Goal: Task Accomplishment & Management: Use online tool/utility

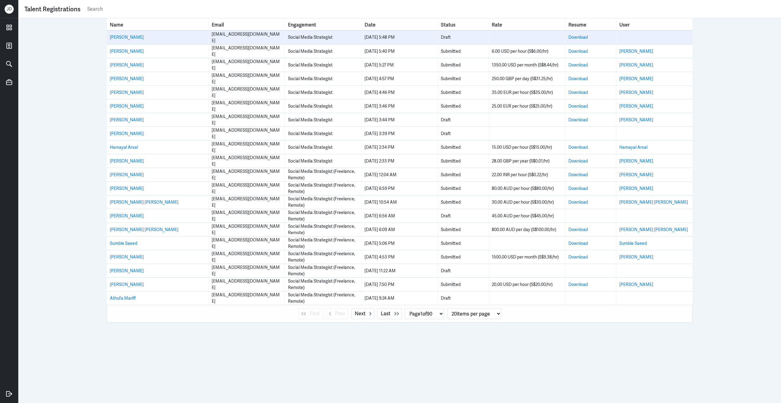
click at [289, 38] on div "Social Media Strategist" at bounding box center [323, 37] width 70 height 6
drag, startPoint x: 298, startPoint y: 38, endPoint x: 337, endPoint y: 37, distance: 39.4
click at [338, 38] on div "Social Media Strategist" at bounding box center [323, 37] width 70 height 6
copy div "Social Media Strategist"
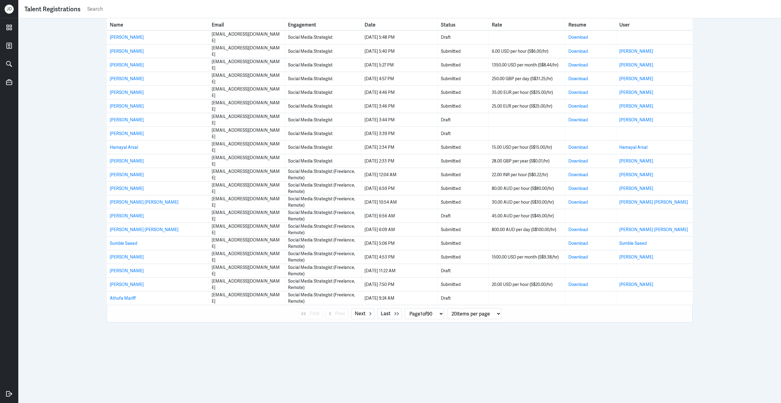
click at [312, 8] on input "text" at bounding box center [431, 9] width 688 height 9
paste input "Social Media Strategist"
type input "Social Media Strategist"
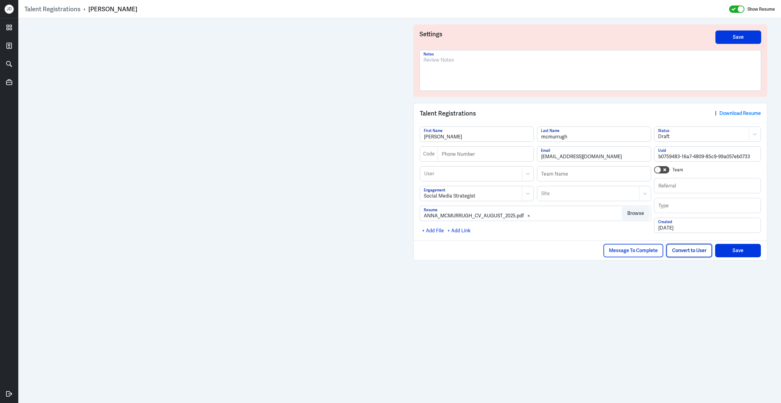
click at [682, 251] on button "Convert to User" at bounding box center [689, 250] width 46 height 13
